Goal: Navigation & Orientation: Find specific page/section

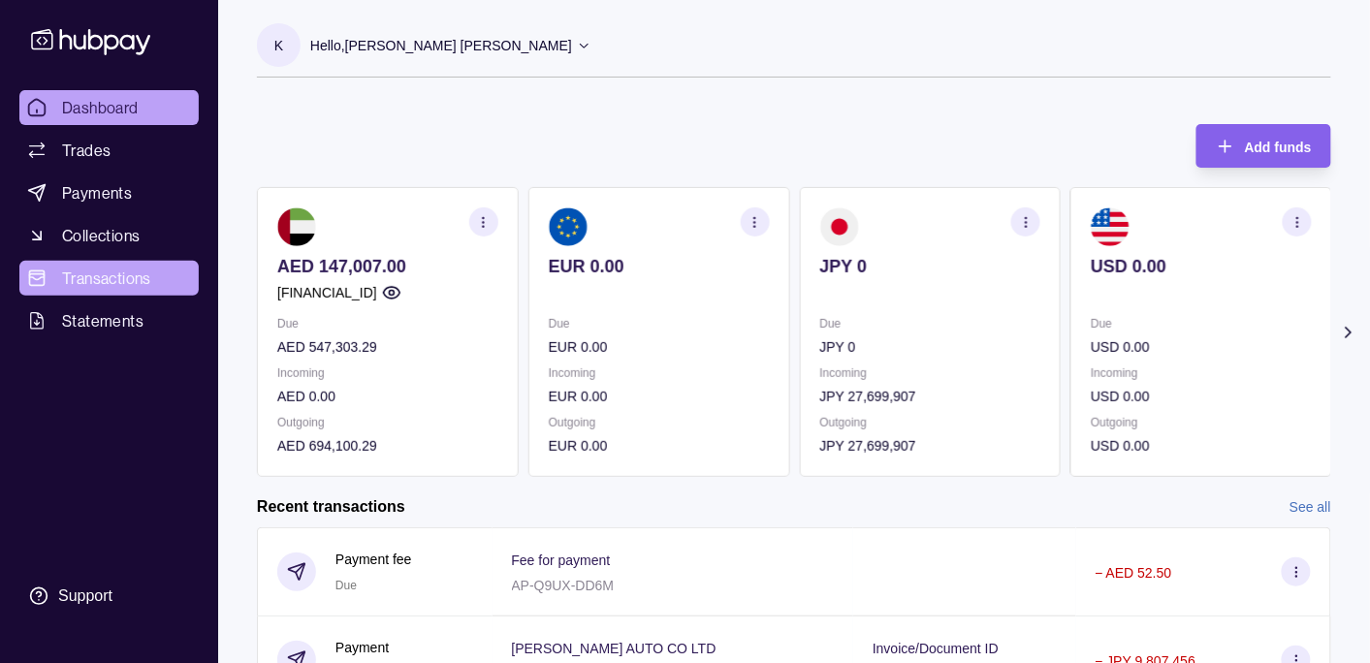
click at [119, 272] on span "Transactions" at bounding box center [106, 278] width 89 height 23
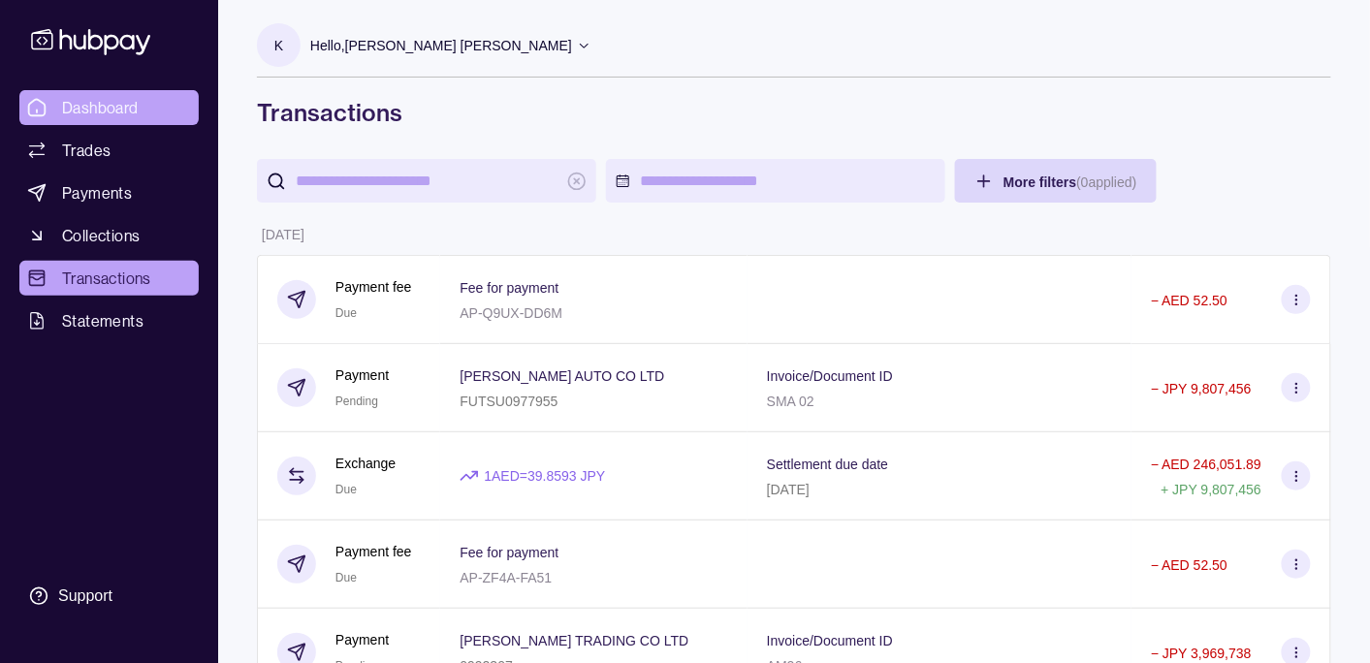
click at [105, 104] on span "Dashboard" at bounding box center [100, 107] width 77 height 23
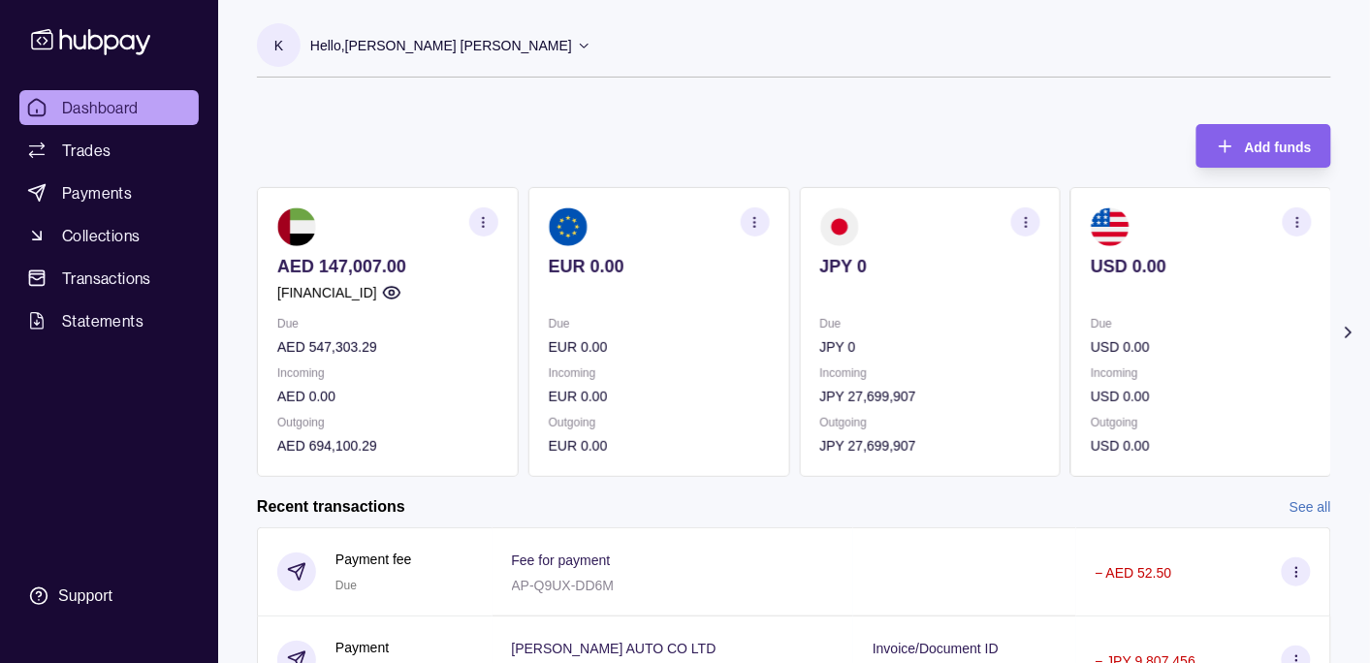
click at [463, 36] on p "Hello, [PERSON_NAME] [PERSON_NAME]" at bounding box center [441, 45] width 262 height 21
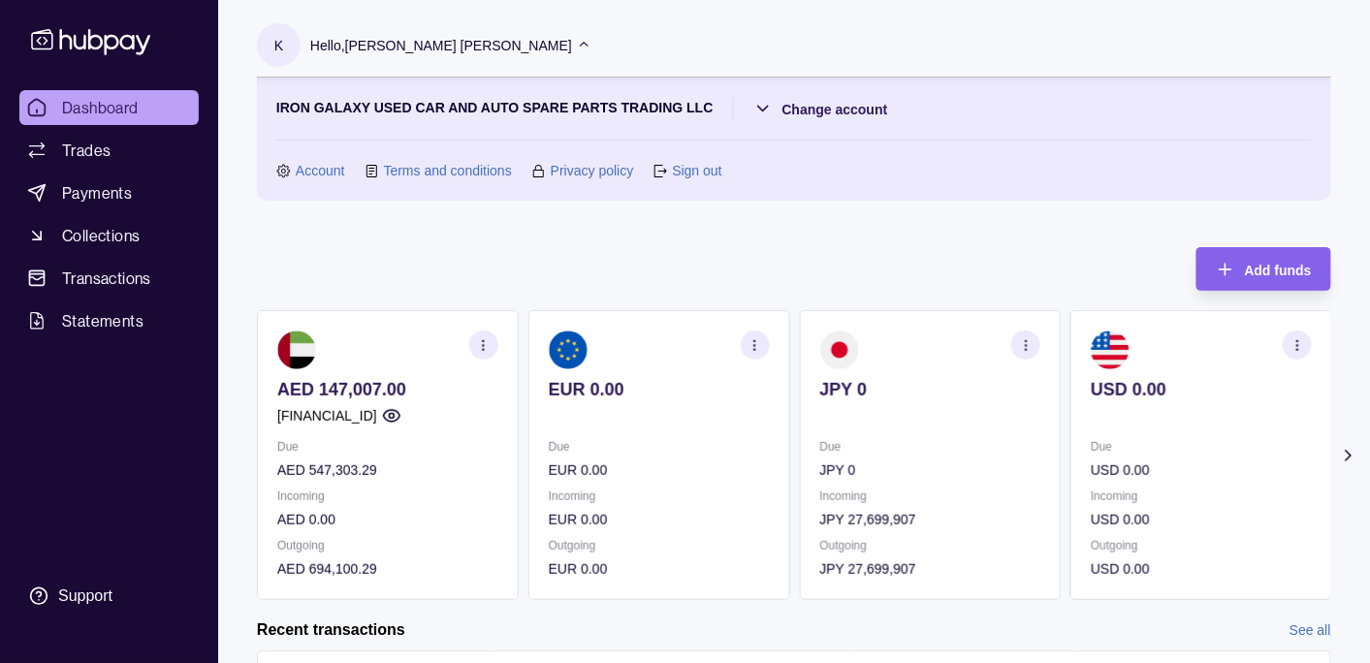
click at [462, 36] on p "Hello, [PERSON_NAME] [PERSON_NAME]" at bounding box center [441, 45] width 262 height 21
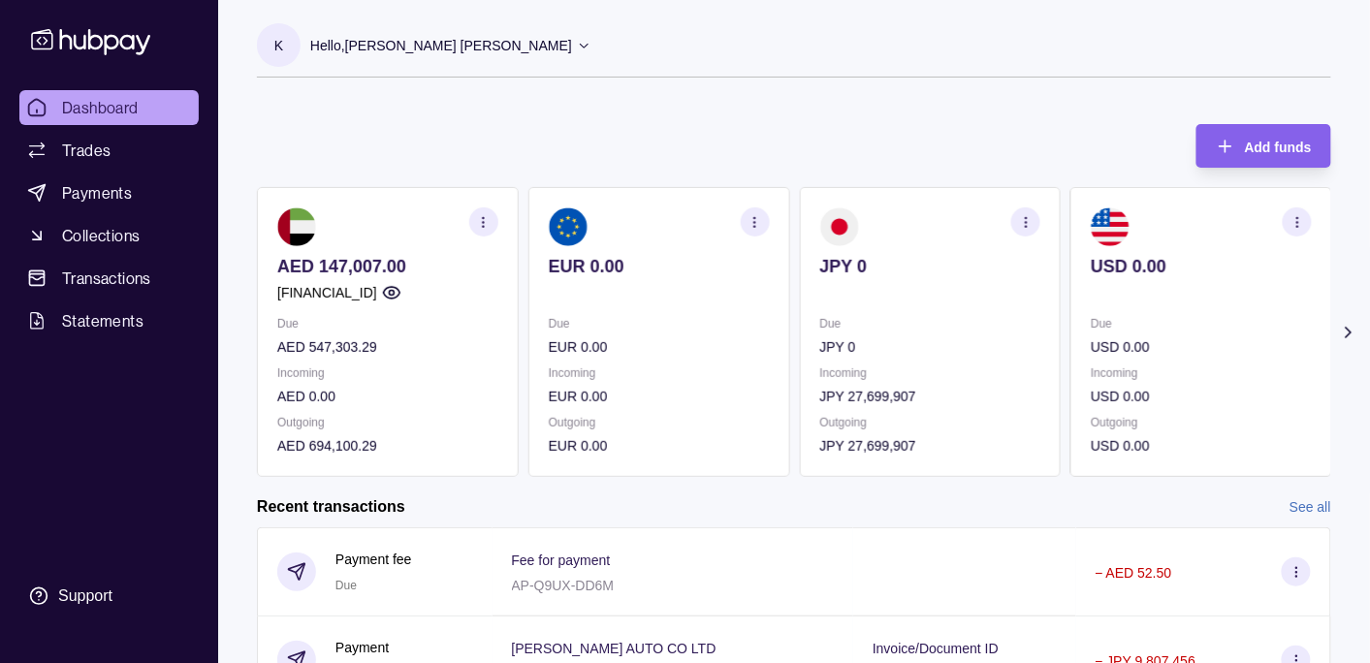
click at [431, 42] on p "Hello, [PERSON_NAME] [PERSON_NAME]" at bounding box center [441, 45] width 262 height 21
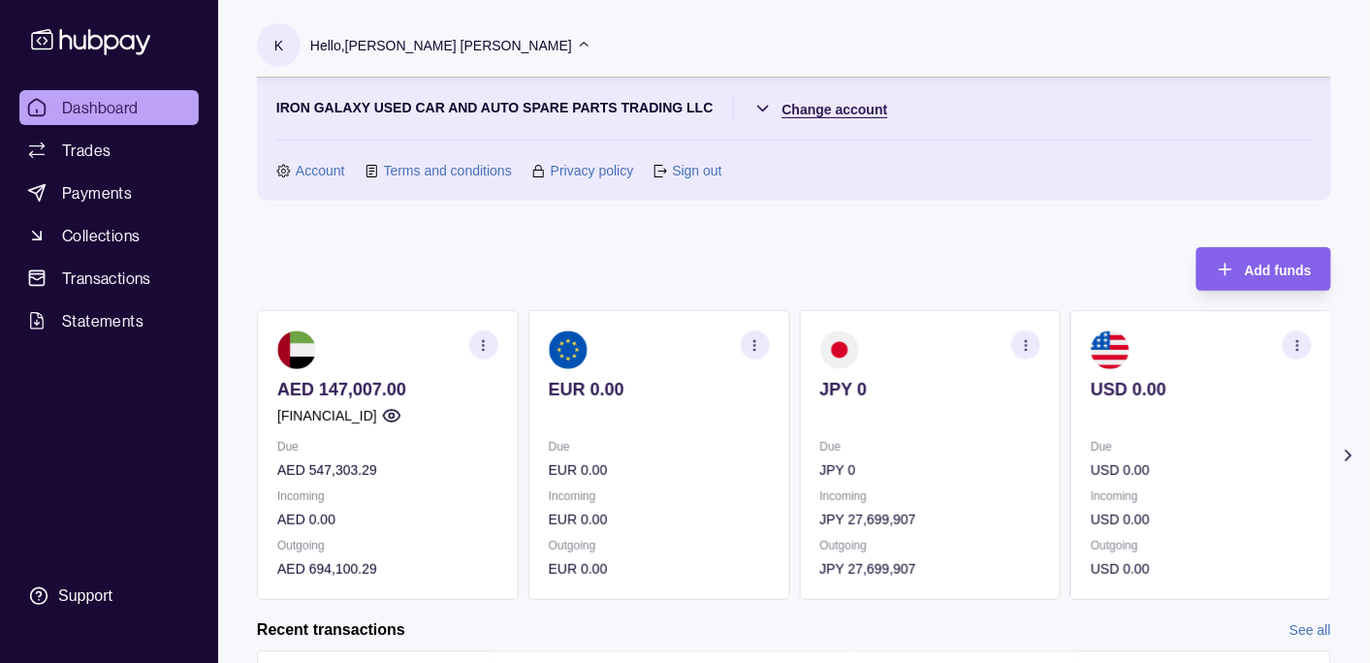
click at [806, 105] on html "Dashboard Trades Payments Collections Transactions Statements Support K Hello, …" at bounding box center [685, 577] width 1370 height 1155
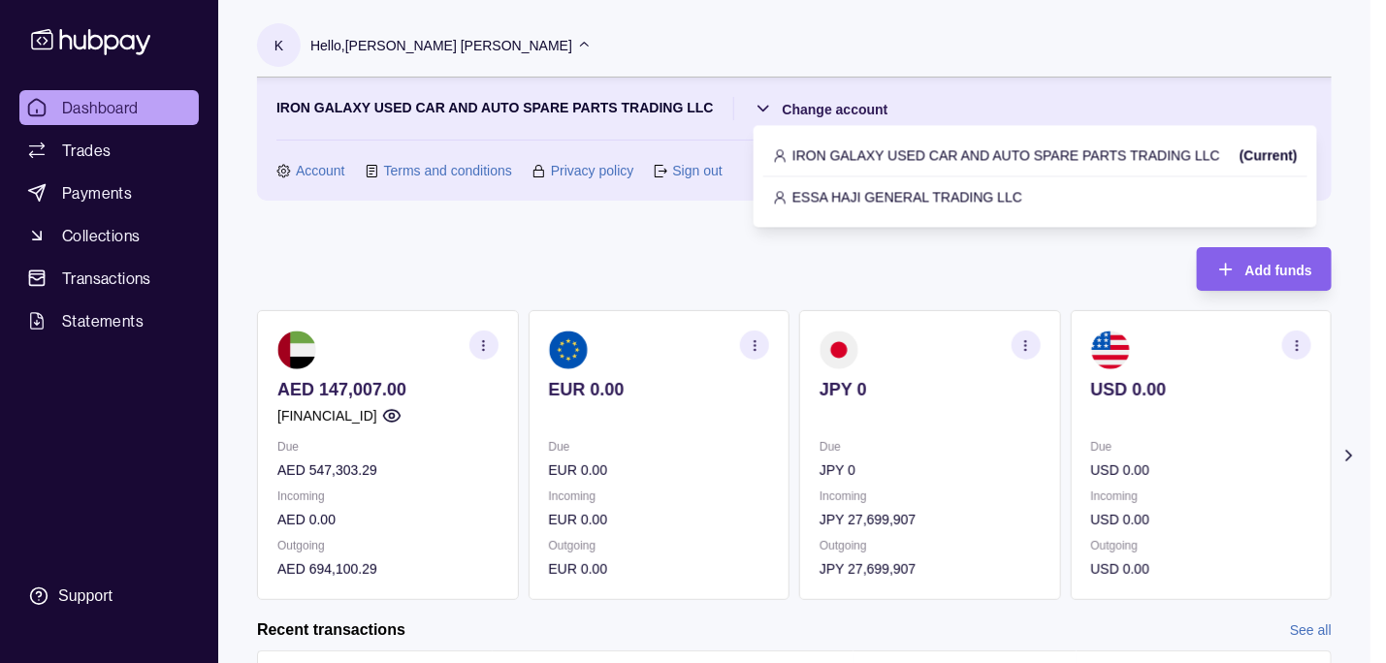
click at [843, 184] on div "ESSA HAJI GENERAL TRADING LLC" at bounding box center [1035, 196] width 544 height 41
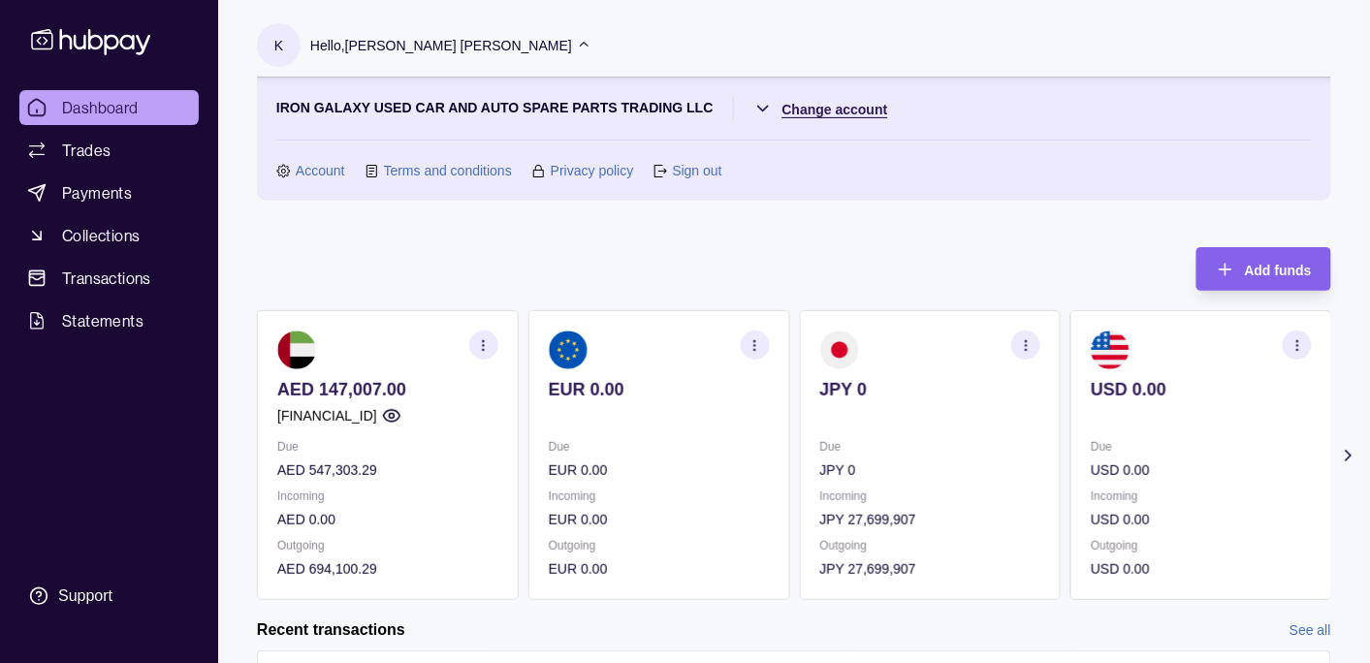
click at [829, 102] on html "Dashboard Trades Payments Collections Transactions Statements Support K Hello, …" at bounding box center [685, 577] width 1370 height 1155
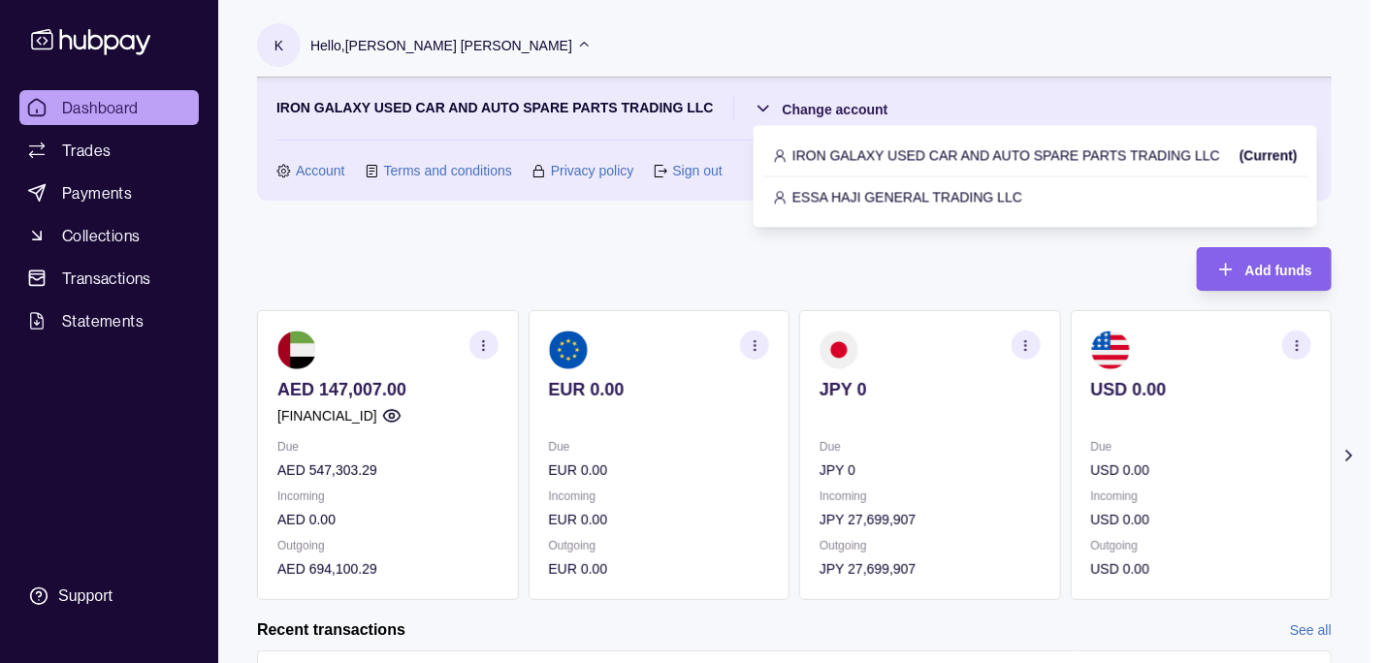
click at [820, 191] on p "ESSA HAJI GENERAL TRADING LLC" at bounding box center [907, 196] width 230 height 21
